Goal: Information Seeking & Learning: Learn about a topic

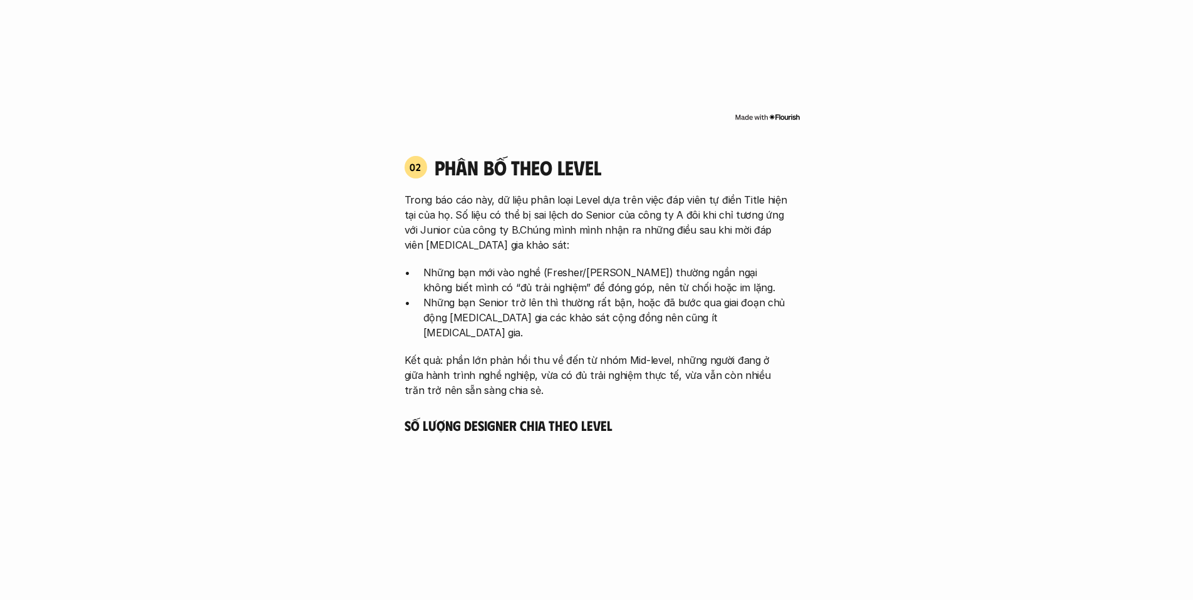
scroll to position [1262, 0]
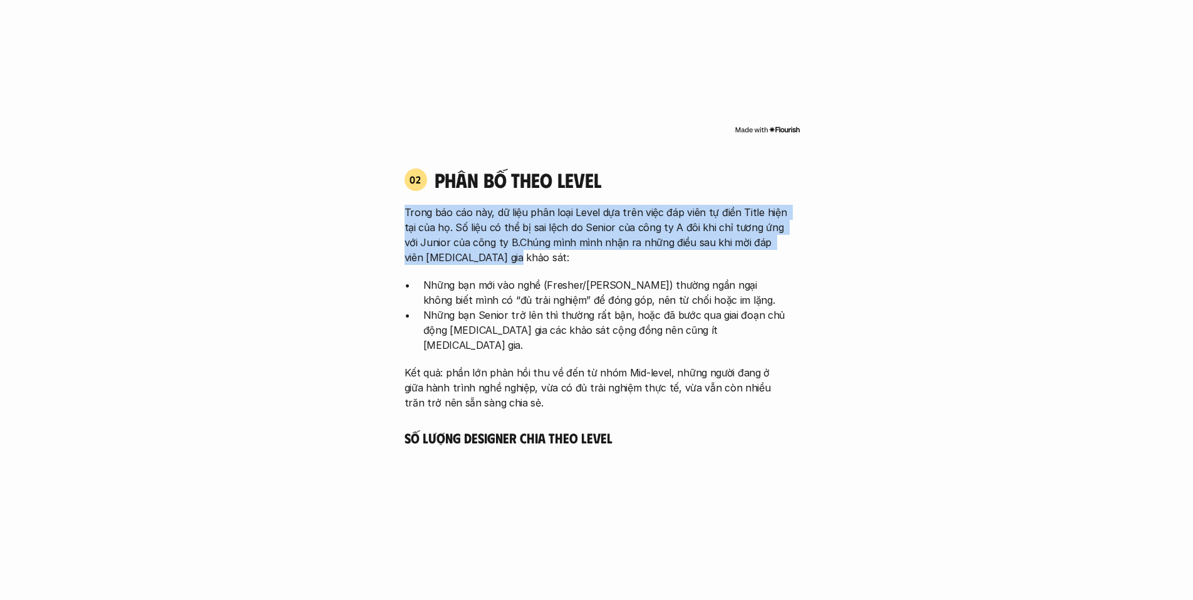
drag, startPoint x: 510, startPoint y: 206, endPoint x: 796, endPoint y: 257, distance: 290.6
click at [796, 257] on div "02 phân bố theo Level Trong báo cáo này, dữ liệu phân loại Level dựa trên việc …" at bounding box center [596, 289] width 407 height 242
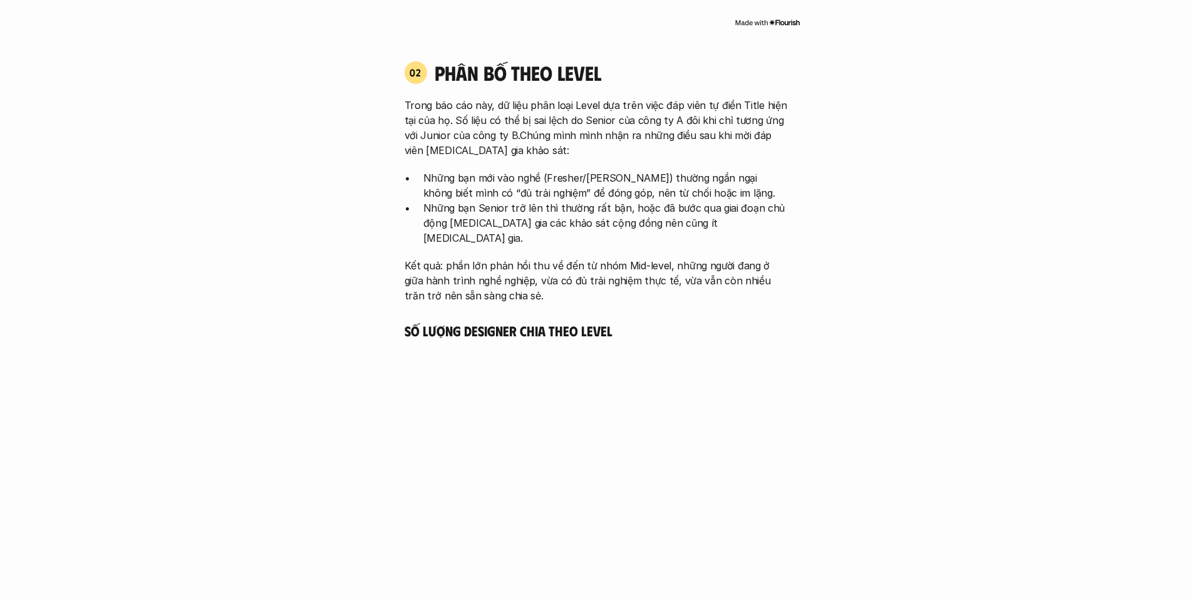
scroll to position [1520, 0]
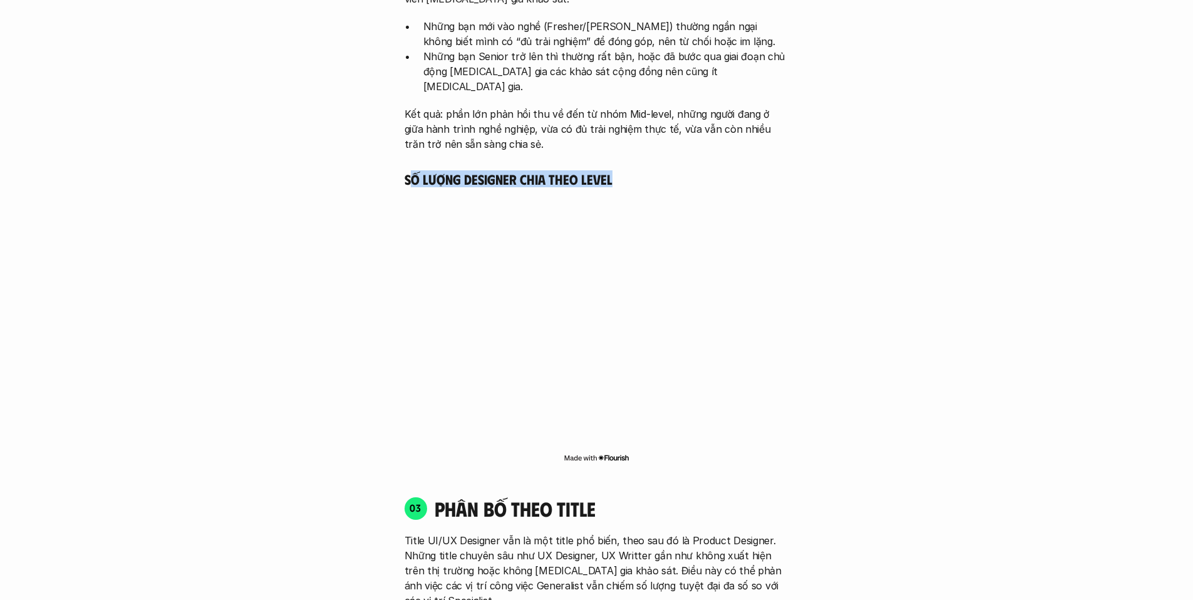
drag, startPoint x: 423, startPoint y: 163, endPoint x: 626, endPoint y: 165, distance: 202.9
click at [624, 170] on h5 "Số lượng Designer chia theo level" at bounding box center [596, 179] width 384 height 18
click at [627, 170] on h5 "Số lượng Designer chia theo level" at bounding box center [596, 179] width 384 height 18
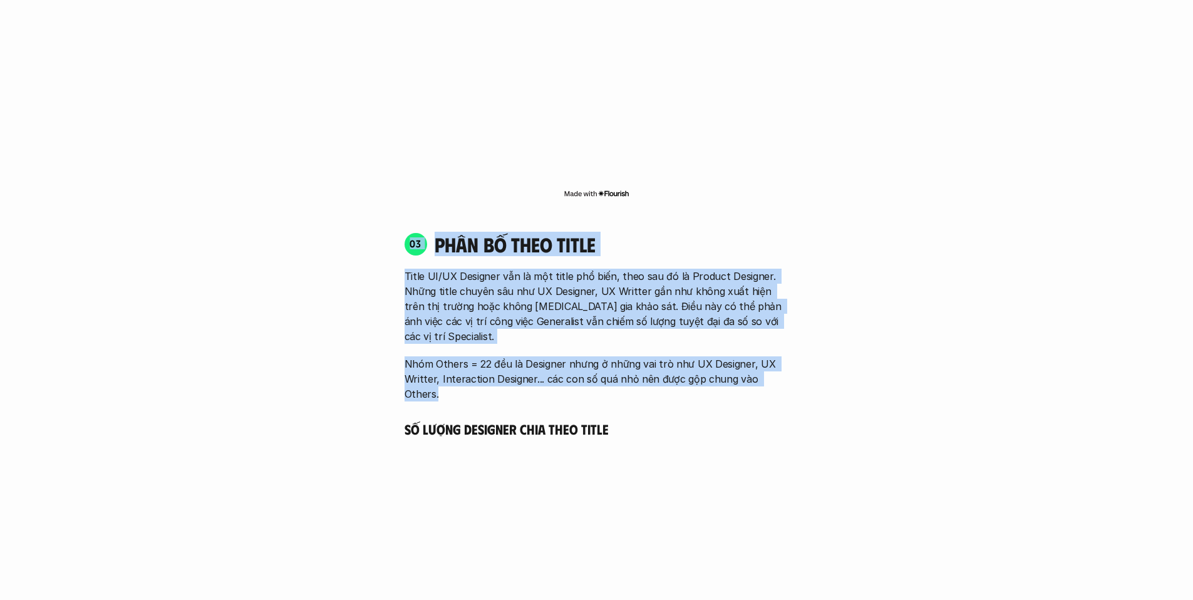
drag, startPoint x: 690, startPoint y: 281, endPoint x: 826, endPoint y: 346, distance: 150.4
click at [826, 346] on div "01 Phân bố theo background 03 nhóm ngành chính của những người [MEDICAL_DATA] g…" at bounding box center [596, 356] width 801 height 2426
drag, startPoint x: 826, startPoint y: 346, endPoint x: 589, endPoint y: 226, distance: 265.7
click at [826, 345] on div "01 Phân bố theo background 03 nhóm ngành chính của những người [MEDICAL_DATA] g…" at bounding box center [596, 356] width 801 height 2426
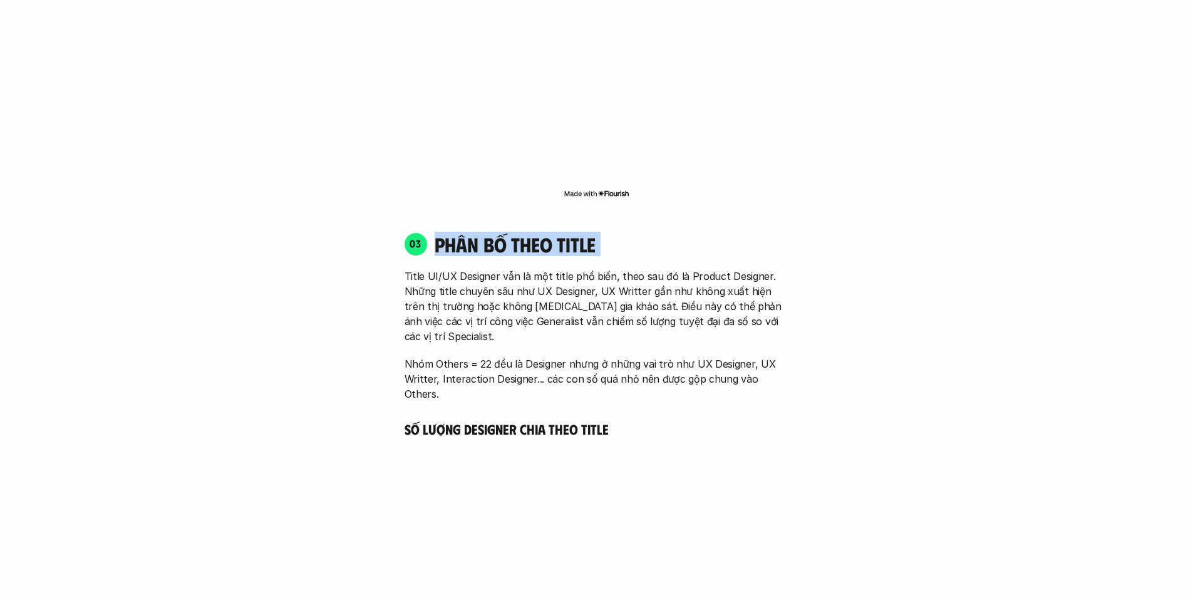
drag, startPoint x: 460, startPoint y: 225, endPoint x: 800, endPoint y: 301, distance: 348.2
click at [780, 286] on div "03 phân bố theo title Title UI/UX Designer vẫn là một title phổ biến, theo sau …" at bounding box center [596, 317] width 407 height 170
drag, startPoint x: 821, startPoint y: 320, endPoint x: 816, endPoint y: 325, distance: 7.1
click at [821, 320] on div "01 Phân bố theo background 03 nhóm ngành chính của những người [MEDICAL_DATA] g…" at bounding box center [596, 356] width 801 height 2426
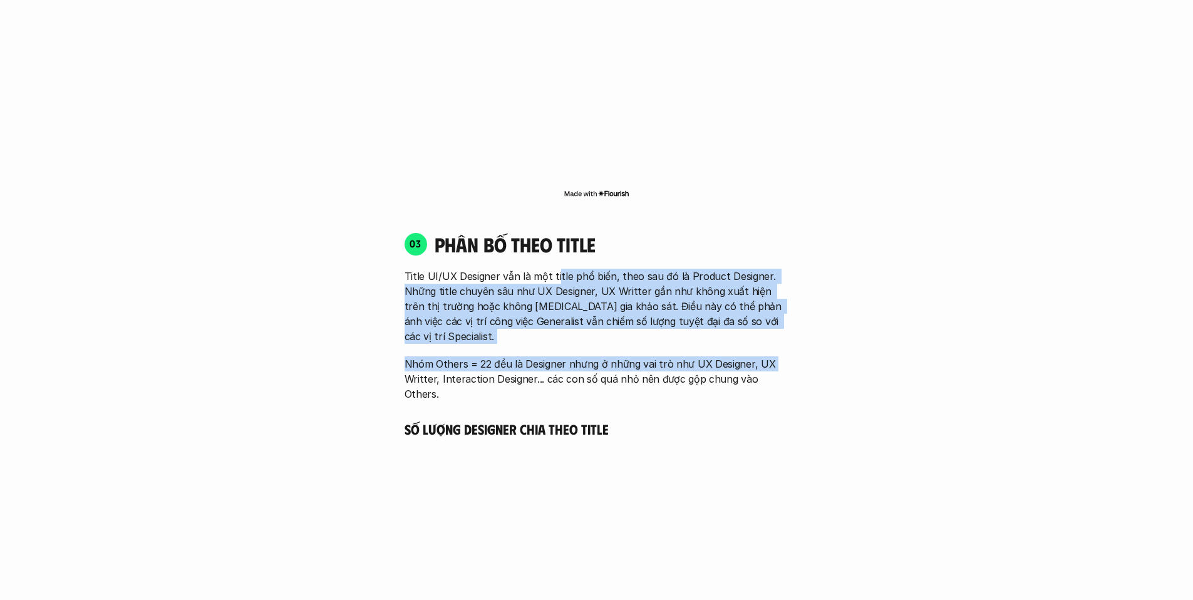
drag, startPoint x: 786, startPoint y: 339, endPoint x: 540, endPoint y: 257, distance: 260.2
click at [553, 269] on div "Title UI/UX Designer vẫn là một title phổ biến, theo sau đó là Product Designer…" at bounding box center [596, 335] width 384 height 133
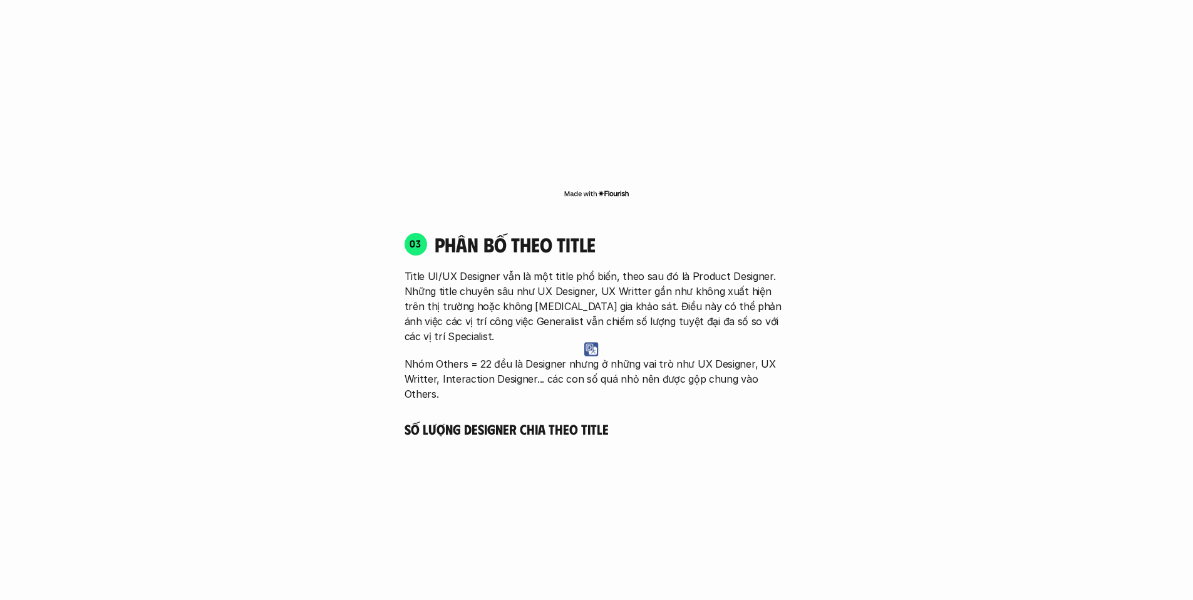
click at [540, 269] on p "Title UI/UX Designer vẫn là một title phổ biến, theo sau đó là Product Designer…" at bounding box center [596, 306] width 384 height 75
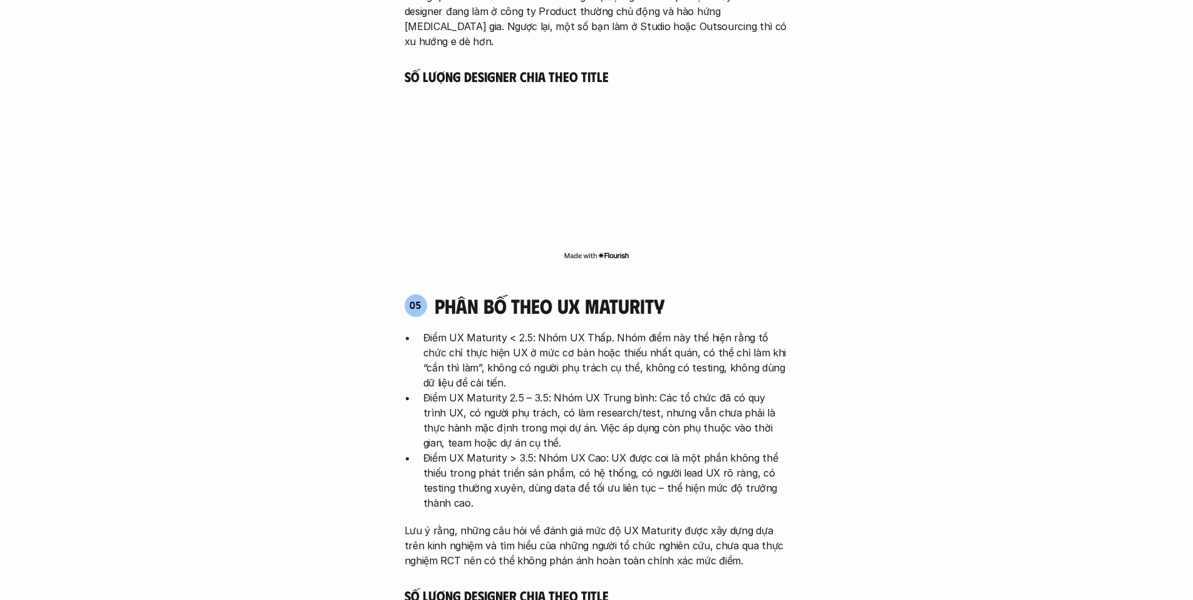
scroll to position [2629, 0]
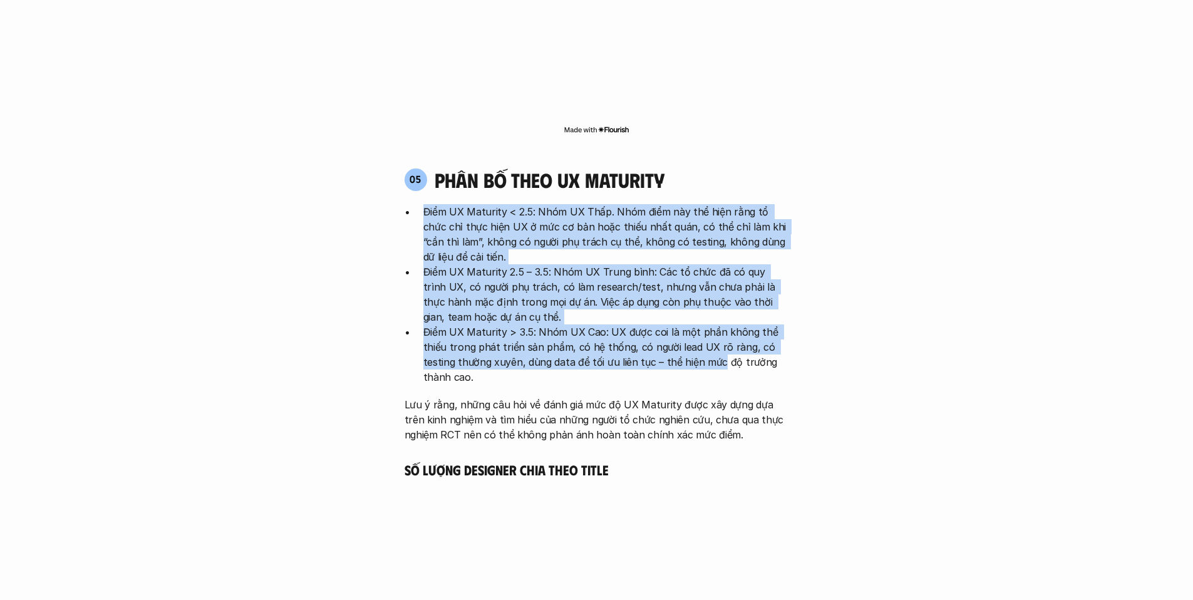
drag, startPoint x: 650, startPoint y: 224, endPoint x: 716, endPoint y: 301, distance: 101.3
click at [716, 301] on div "05 phân bố theo ux maturity Điểm UX Maturity < 2.5: Nhóm UX Thấp. Nhóm điểm này…" at bounding box center [596, 305] width 407 height 274
click at [716, 324] on p "Điểm UX Maturity > 3.5: Nhóm UX Cao: UX được coi là một phần không thể thiếu tr…" at bounding box center [606, 354] width 366 height 60
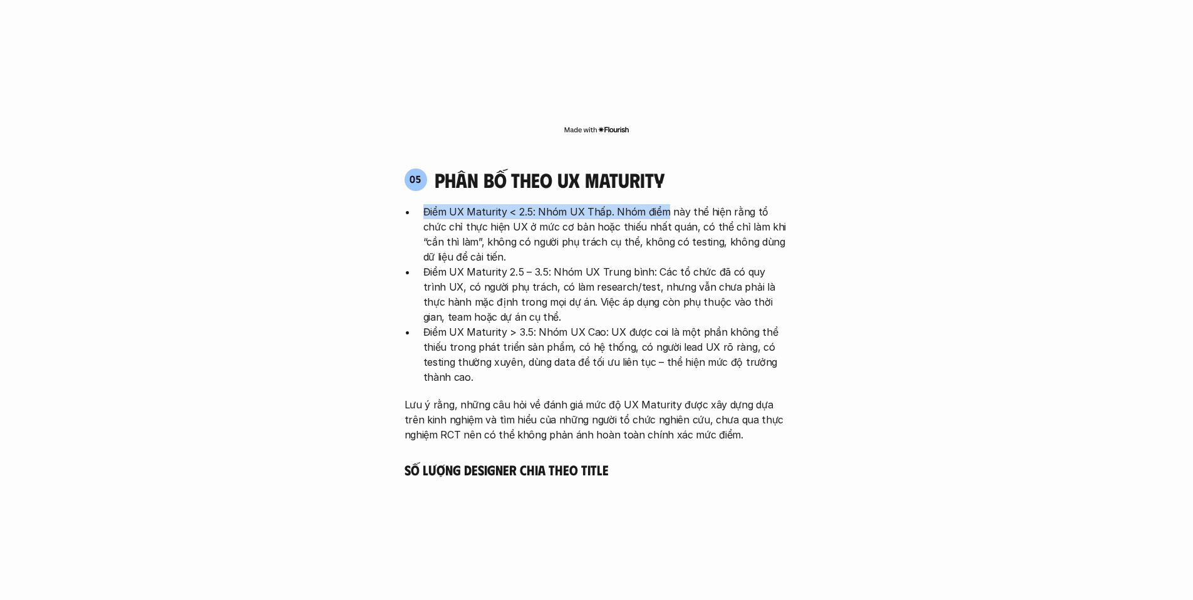
drag, startPoint x: 660, startPoint y: 153, endPoint x: 668, endPoint y: 155, distance: 8.2
click at [663, 168] on div "05 phân bố theo ux maturity Điểm UX Maturity < 2.5: Nhóm UX Thấp. Nhóm điểm này…" at bounding box center [596, 305] width 407 height 274
click at [669, 204] on p "Điểm UX Maturity < 2.5: Nhóm UX Thấp. Nhóm điểm này thể hiện rằng tổ chức chỉ t…" at bounding box center [606, 234] width 366 height 60
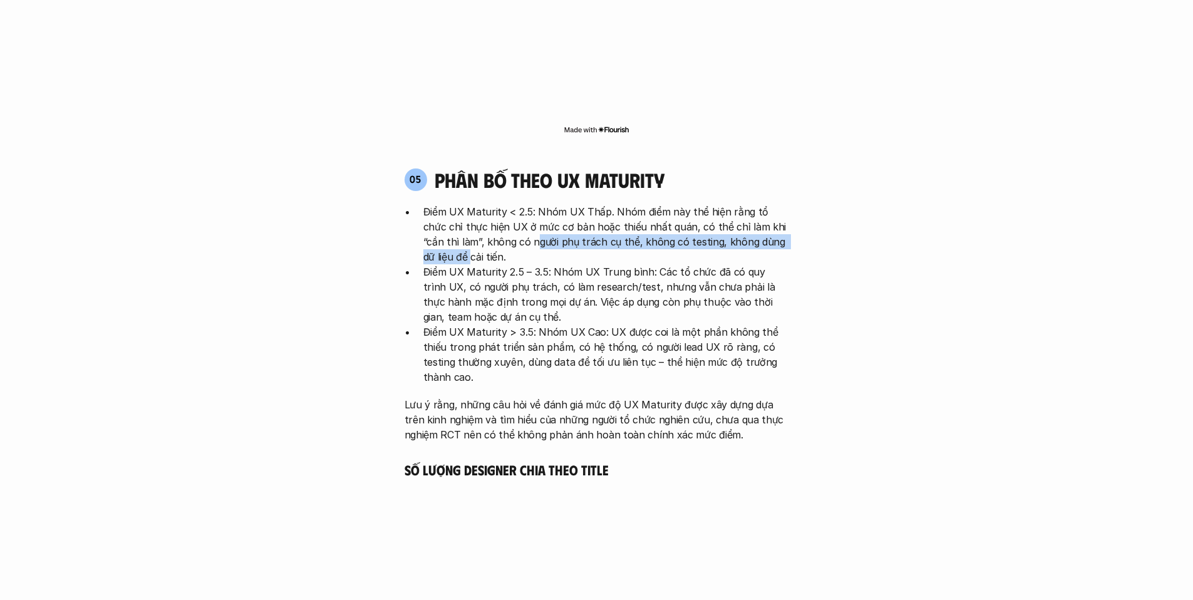
drag, startPoint x: 511, startPoint y: 178, endPoint x: 836, endPoint y: 178, distance: 325.0
drag, startPoint x: 782, startPoint y: 175, endPoint x: 680, endPoint y: 173, distance: 102.1
click at [781, 204] on p "Điểm UX Maturity < 2.5: Nhóm UX Thấp. Nhóm điểm này thể hiện rằng tổ chức chỉ t…" at bounding box center [606, 234] width 366 height 60
drag, startPoint x: 632, startPoint y: 164, endPoint x: 813, endPoint y: 171, distance: 181.1
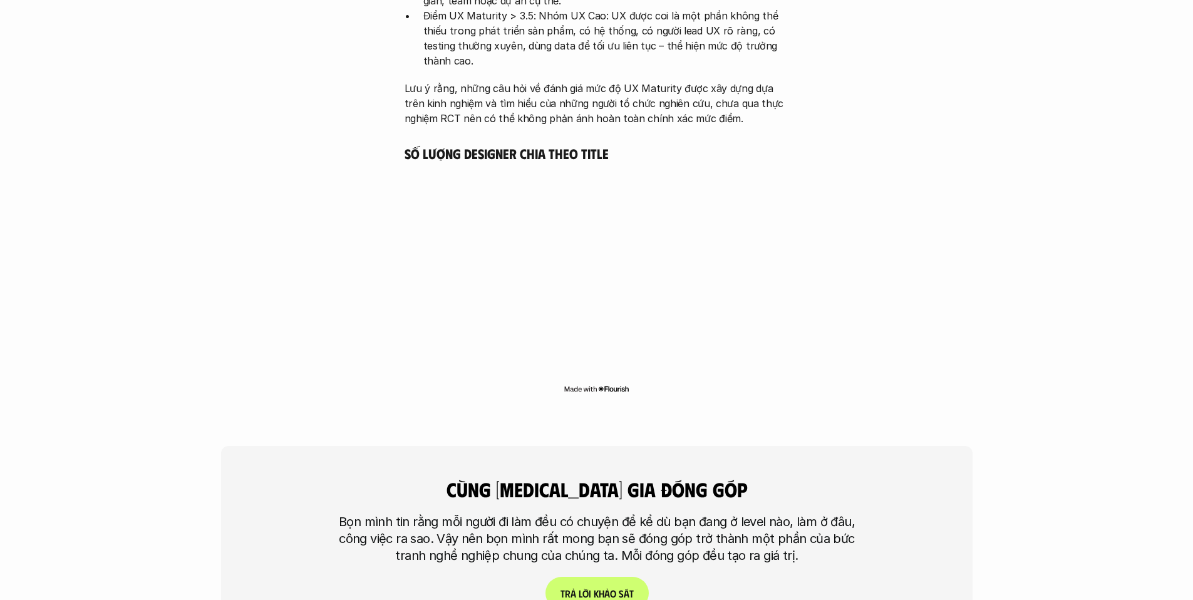
scroll to position [2801, 0]
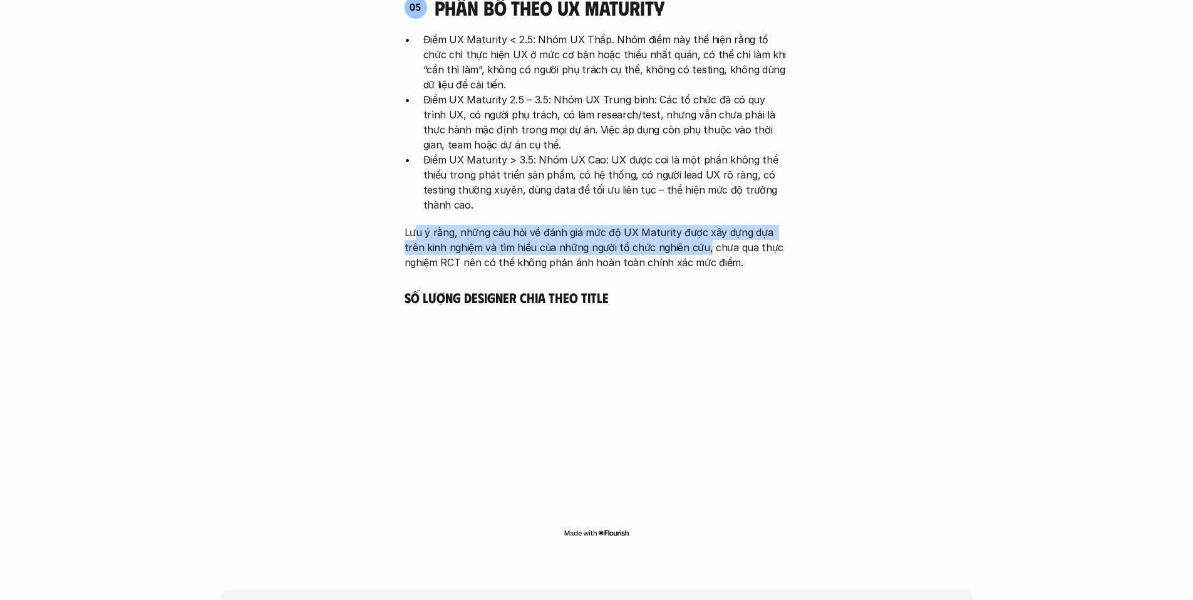
drag, startPoint x: 416, startPoint y: 170, endPoint x: 684, endPoint y: 192, distance: 268.9
click at [684, 225] on p "Lưu ý rằng, những câu hỏi về đánh giá mức độ UX Maturity được xây dựng dựa trên…" at bounding box center [596, 247] width 384 height 45
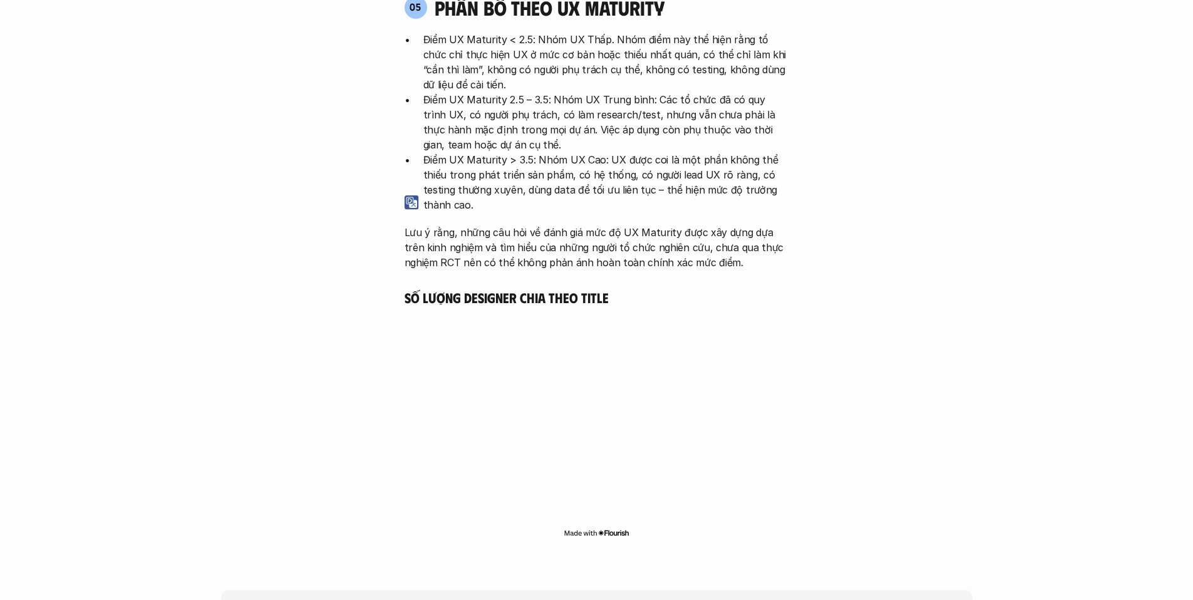
click at [698, 225] on p "Lưu ý rằng, những câu hỏi về đánh giá mức độ UX Maturity được xây dựng dựa trên…" at bounding box center [596, 247] width 384 height 45
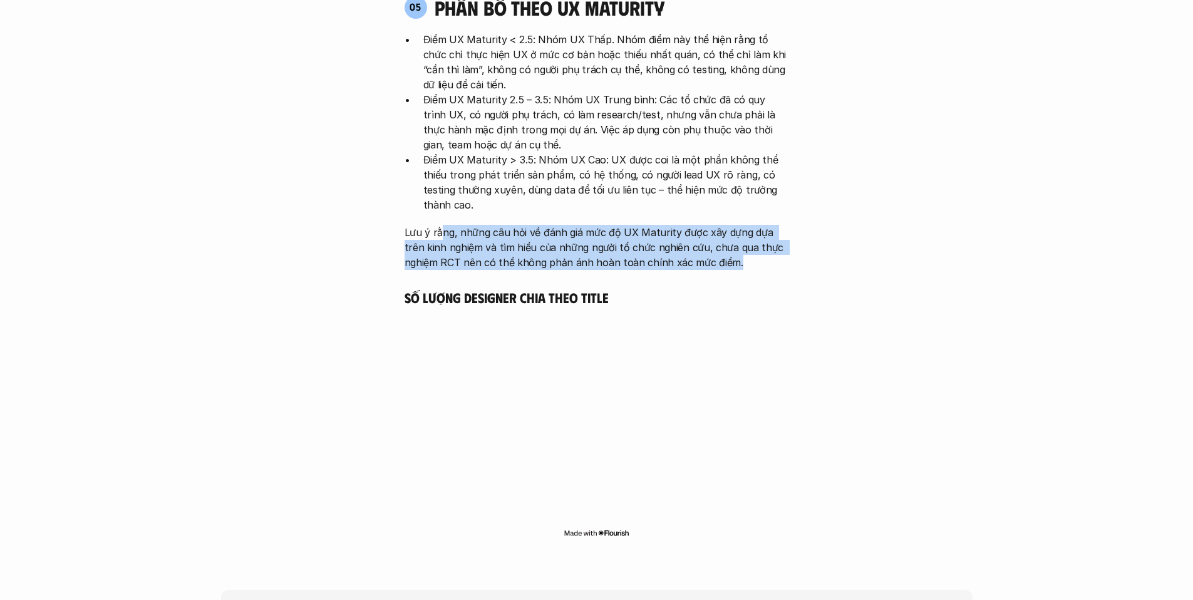
drag, startPoint x: 622, startPoint y: 189, endPoint x: 403, endPoint y: 174, distance: 219.0
click at [415, 225] on p "Lưu ý rằng, những câu hỏi về đánh giá mức độ UX Maturity được xây dựng dựa trên…" at bounding box center [596, 247] width 384 height 45
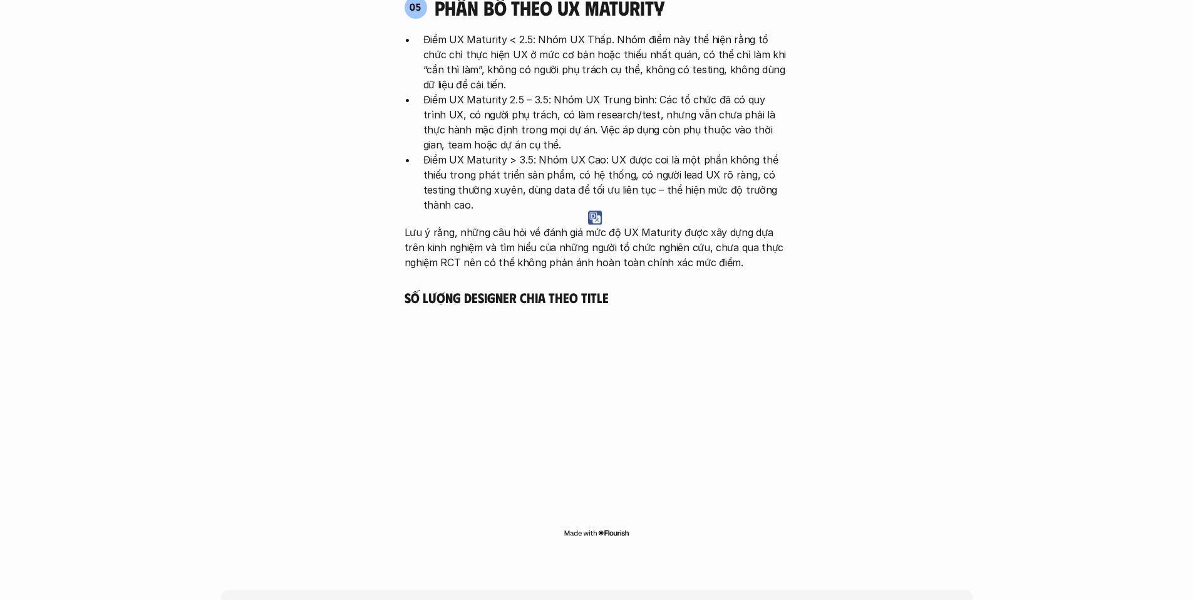
click at [403, 174] on div "05 phân bố theo ux maturity Điểm UX Maturity < 2.5: Nhóm UX Thấp. Nhóm điểm này…" at bounding box center [596, 133] width 407 height 274
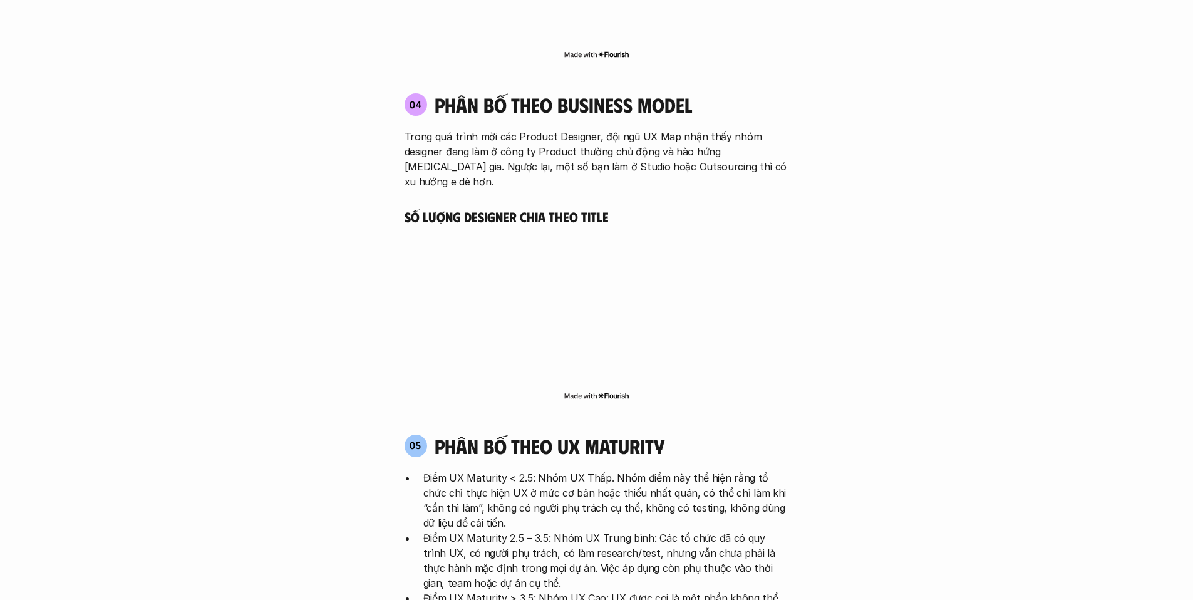
scroll to position [2361, 0]
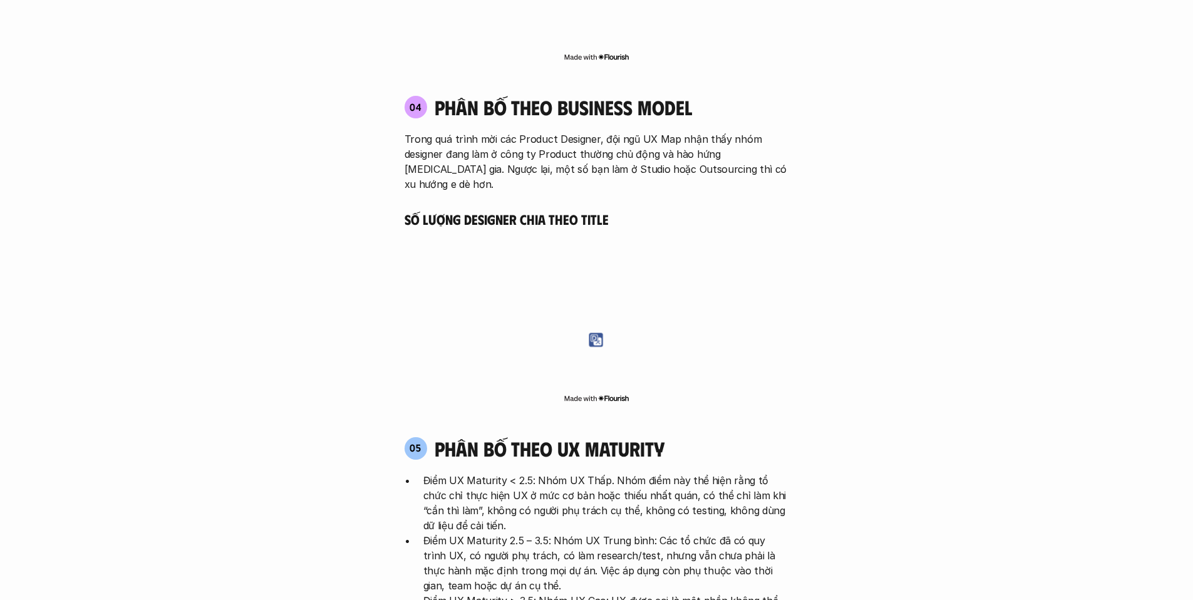
drag, startPoint x: 441, startPoint y: 92, endPoint x: 454, endPoint y: 89, distance: 12.9
click at [451, 131] on p "Trong quá trình mời các Product Designer, đội ngũ UX Map nhận thấy nhóm designe…" at bounding box center [596, 161] width 384 height 60
drag, startPoint x: 396, startPoint y: 98, endPoint x: 432, endPoint y: 96, distance: 36.3
click at [401, 98] on div "04 phân bố theo business model Trong quá trình mời các Product Designer, đội ng…" at bounding box center [596, 143] width 407 height 96
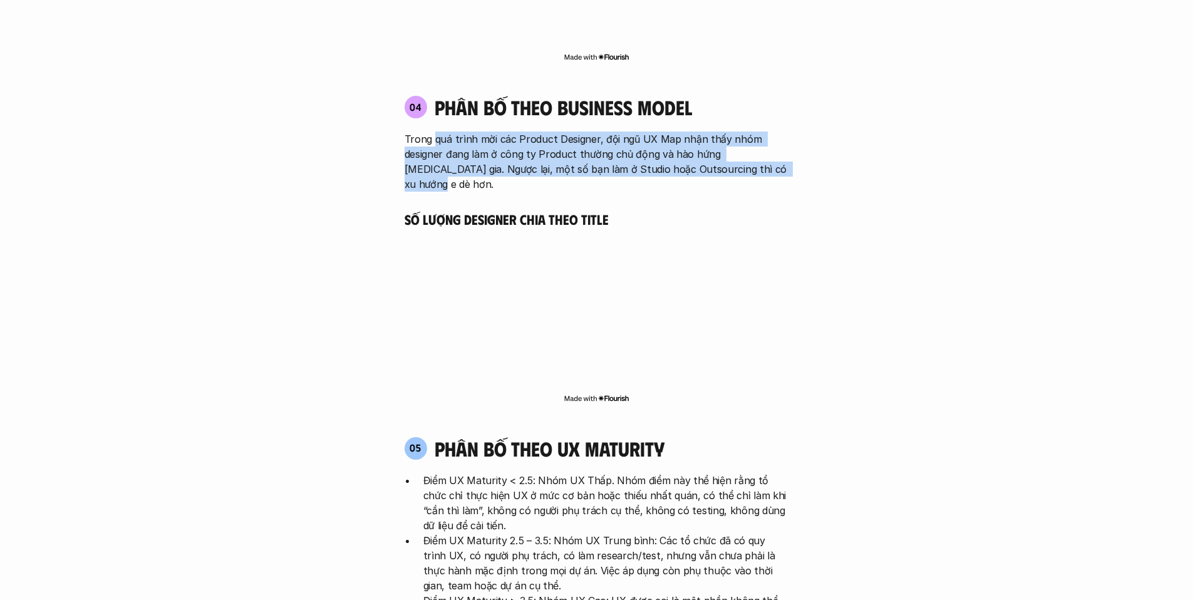
drag, startPoint x: 442, startPoint y: 92, endPoint x: 756, endPoint y: 140, distance: 317.3
click at [756, 140] on div "04 phân bố theo business model Trong quá trình mời các Product Designer, đội ng…" at bounding box center [596, 250] width 407 height 335
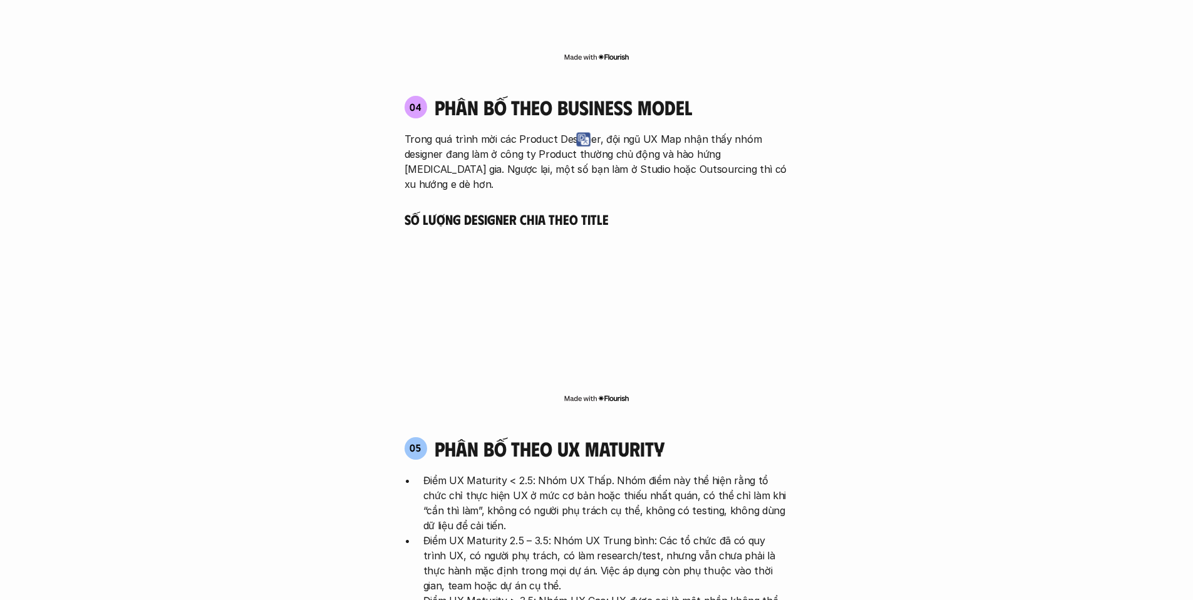
drag, startPoint x: 756, startPoint y: 140, endPoint x: 663, endPoint y: 162, distance: 95.4
click at [754, 139] on div "04 phân bố theo business model Trong quá trình mời các Product Designer, đội ng…" at bounding box center [596, 250] width 407 height 335
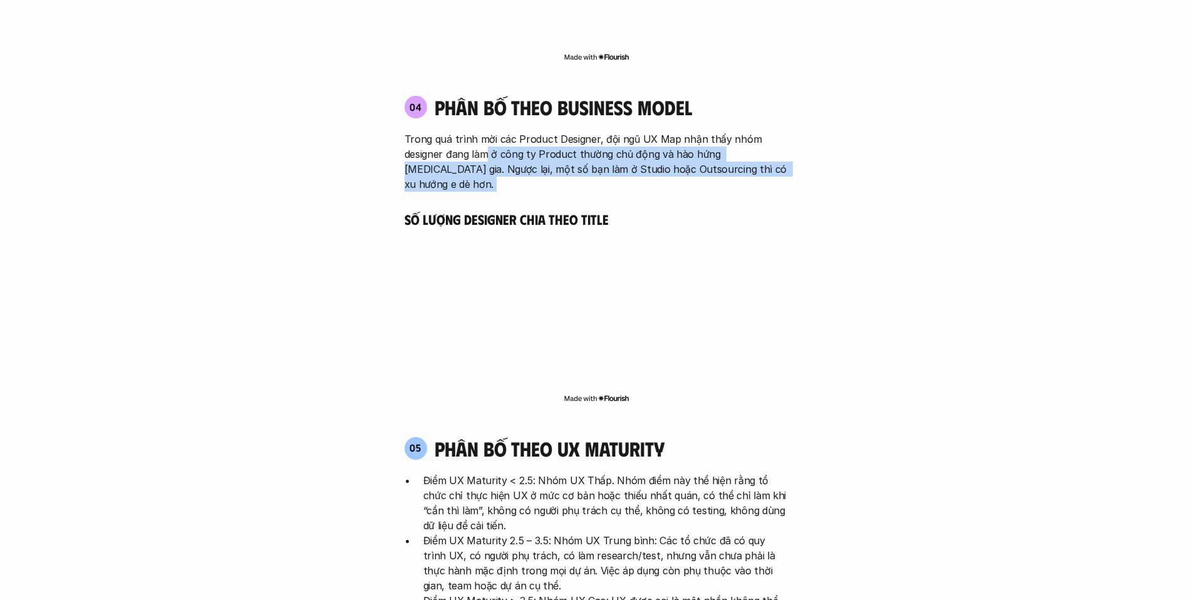
drag, startPoint x: 520, startPoint y: 115, endPoint x: 754, endPoint y: 140, distance: 235.6
click at [754, 141] on div "04 phân bố theo business model Trong quá trình mời các Product Designer, đội ng…" at bounding box center [596, 250] width 407 height 335
click at [754, 140] on div "04 phân bố theo business model Trong quá trình mời các Product Designer, đội ng…" at bounding box center [596, 250] width 407 height 335
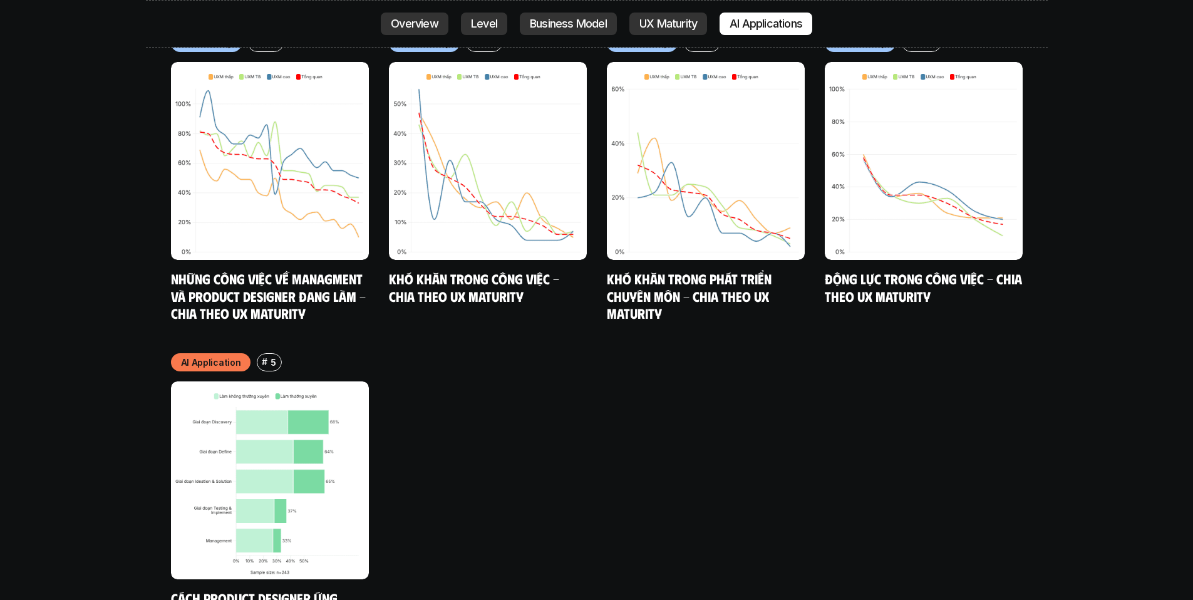
scroll to position [6635, 0]
